Goal: Information Seeking & Learning: Learn about a topic

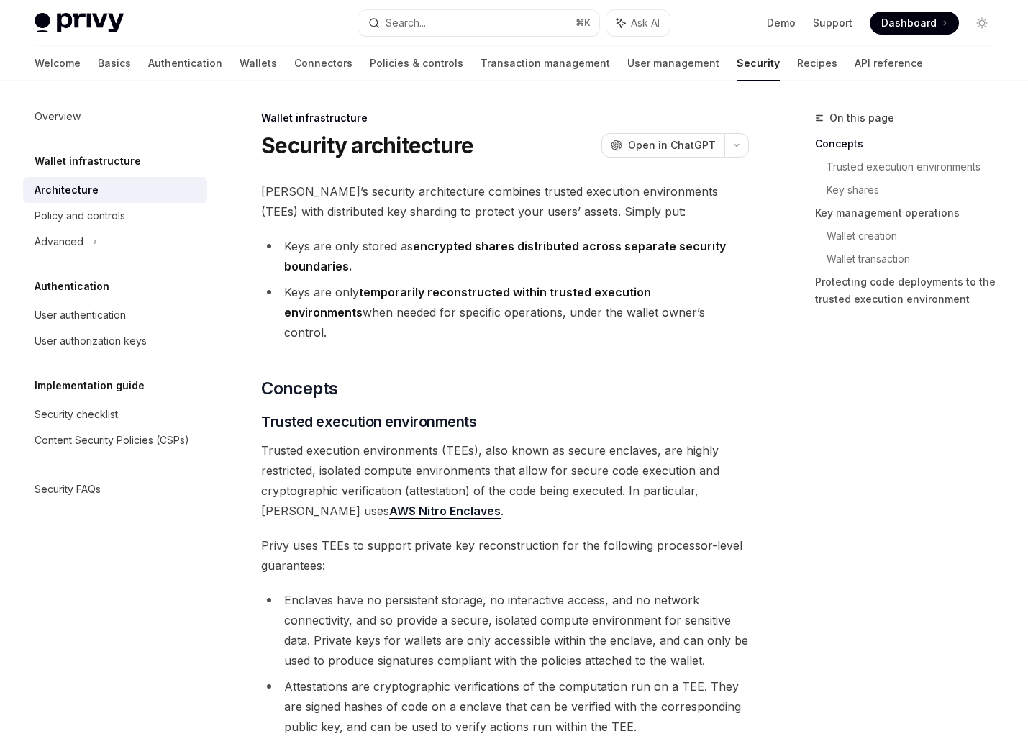
click at [433, 470] on span "Trusted execution environments (TEEs), also known as secure enclaves, are highl…" at bounding box center [505, 480] width 488 height 81
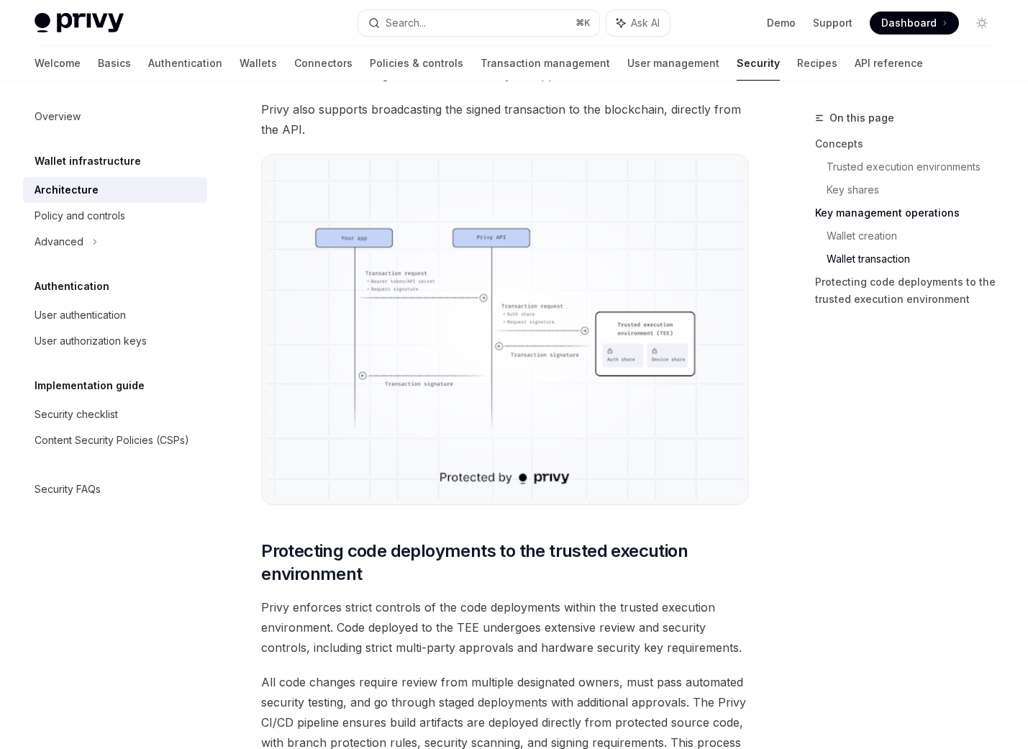
scroll to position [2504, 0]
